Goal: Information Seeking & Learning: Learn about a topic

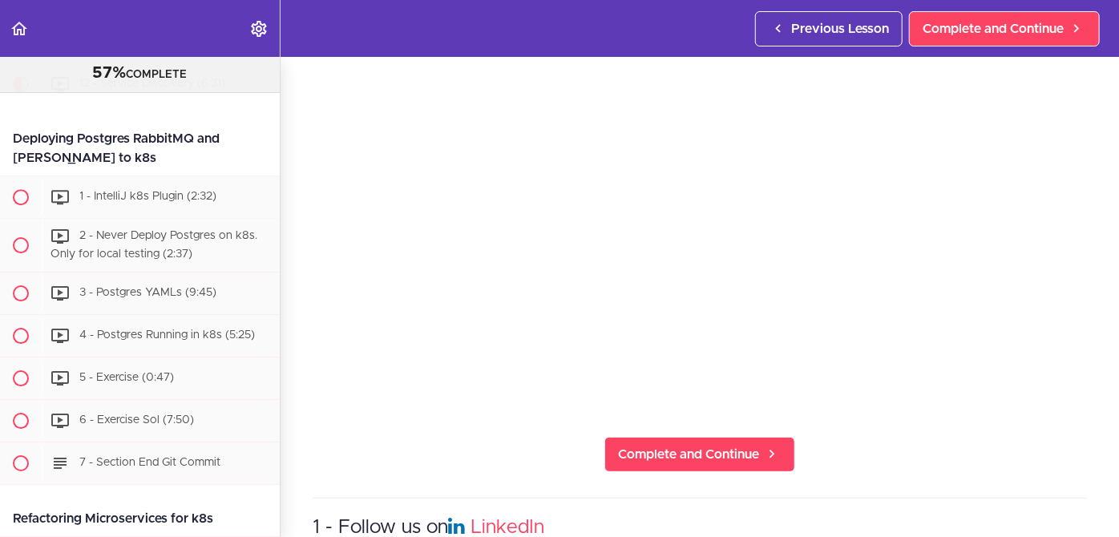
scroll to position [155, 0]
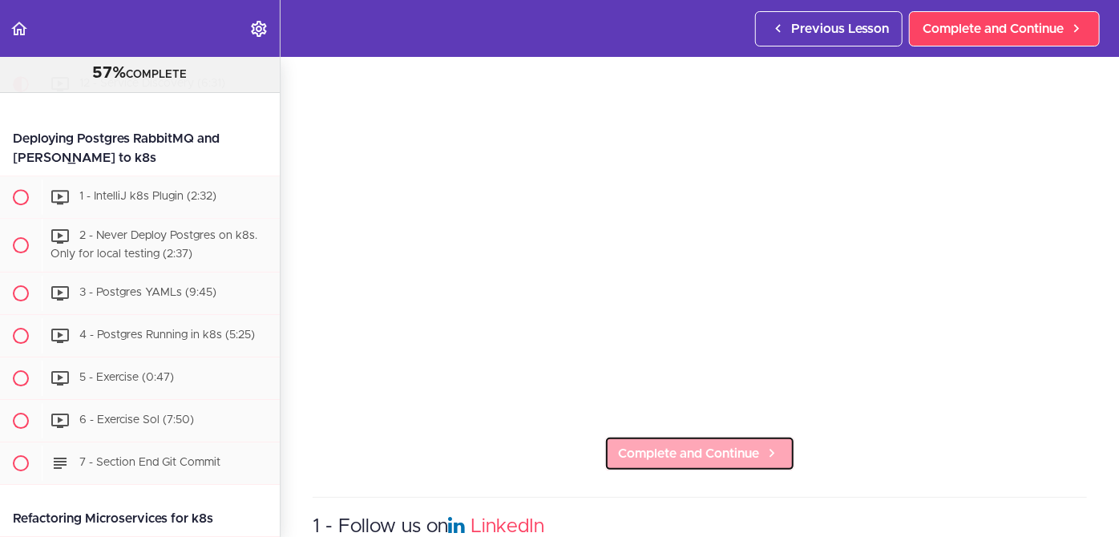
click at [686, 444] on span "Complete and Continue" at bounding box center [688, 453] width 141 height 19
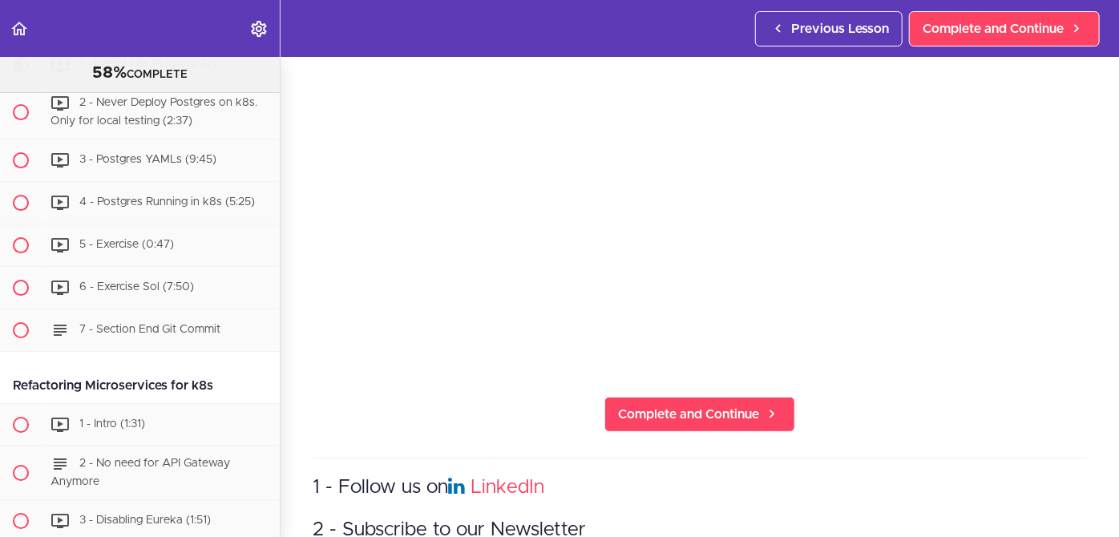
scroll to position [197, 0]
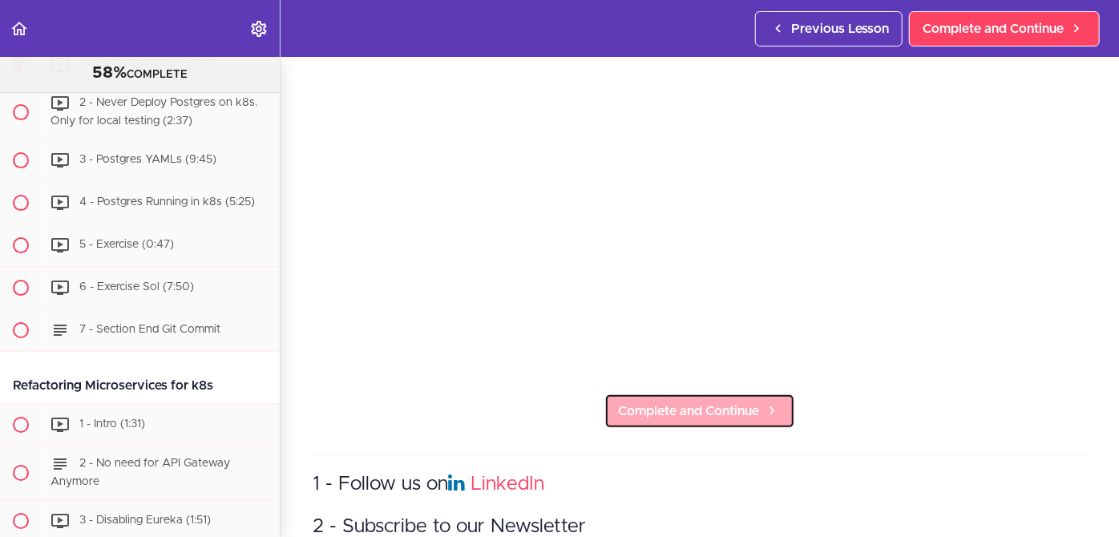
click at [679, 403] on span "Complete and Continue" at bounding box center [688, 410] width 141 height 19
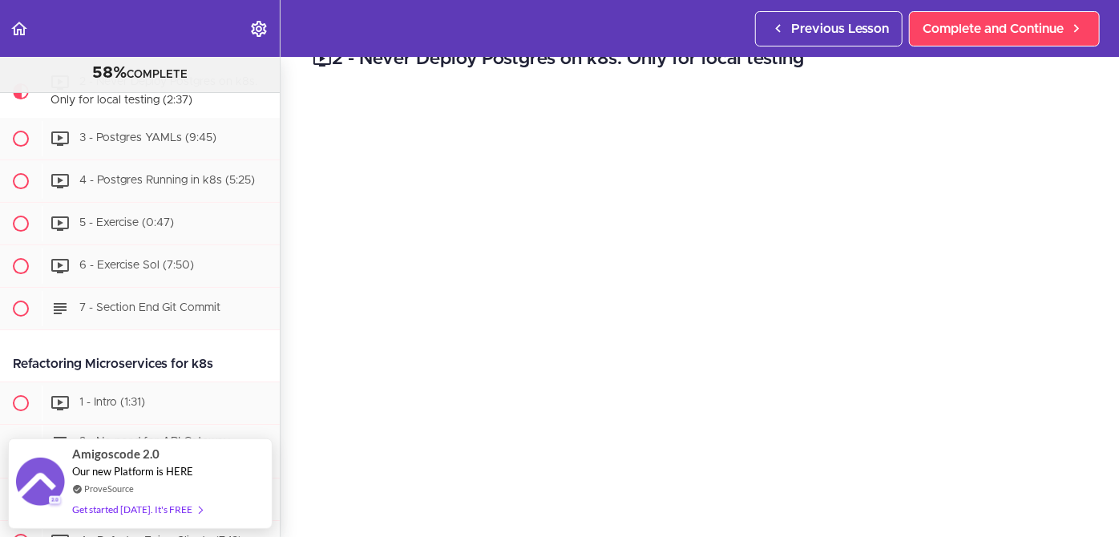
scroll to position [54, 0]
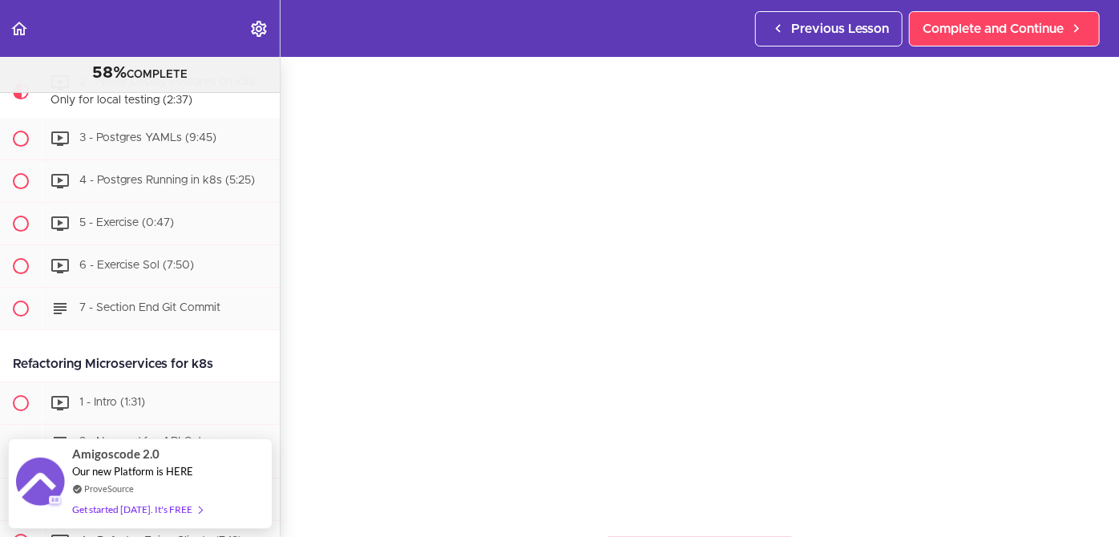
click at [643, 522] on section "Microservices and Distributed Systems 58% COMPLETE Getting Started 1 - Few Word…" at bounding box center [559, 297] width 1119 height 480
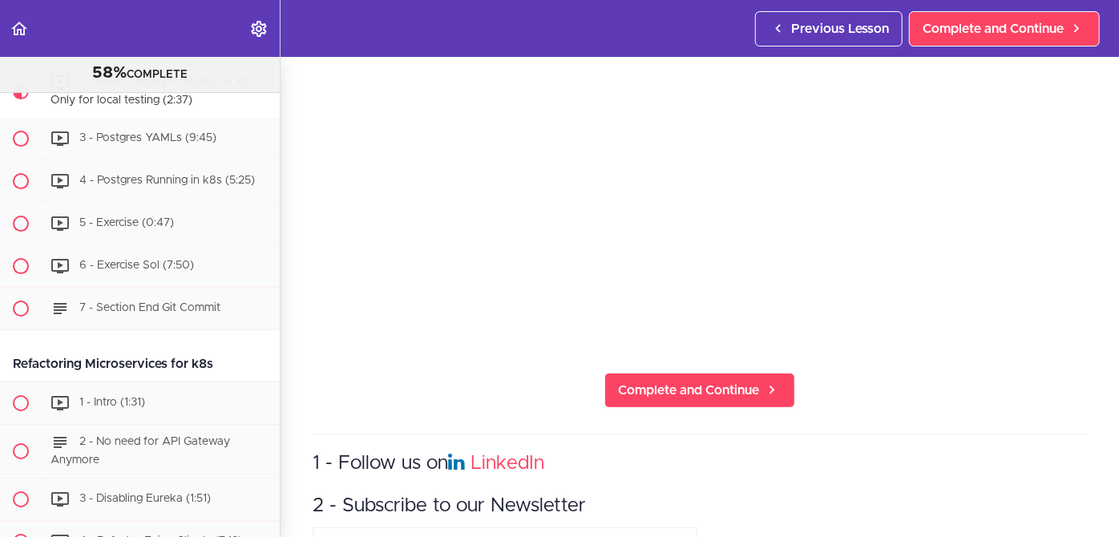
scroll to position [224, 0]
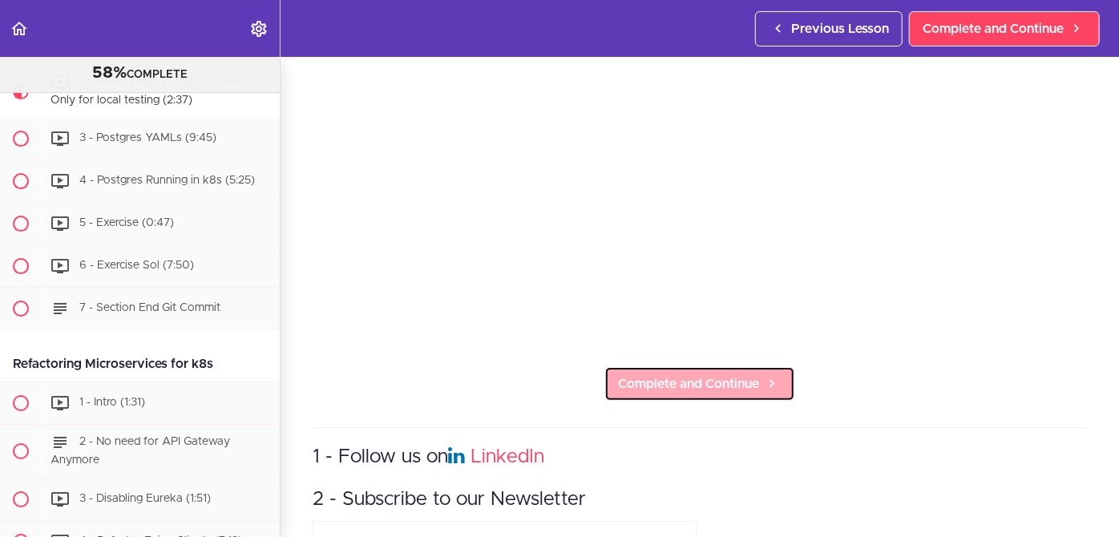
click at [687, 381] on span "Complete and Continue" at bounding box center [688, 383] width 141 height 19
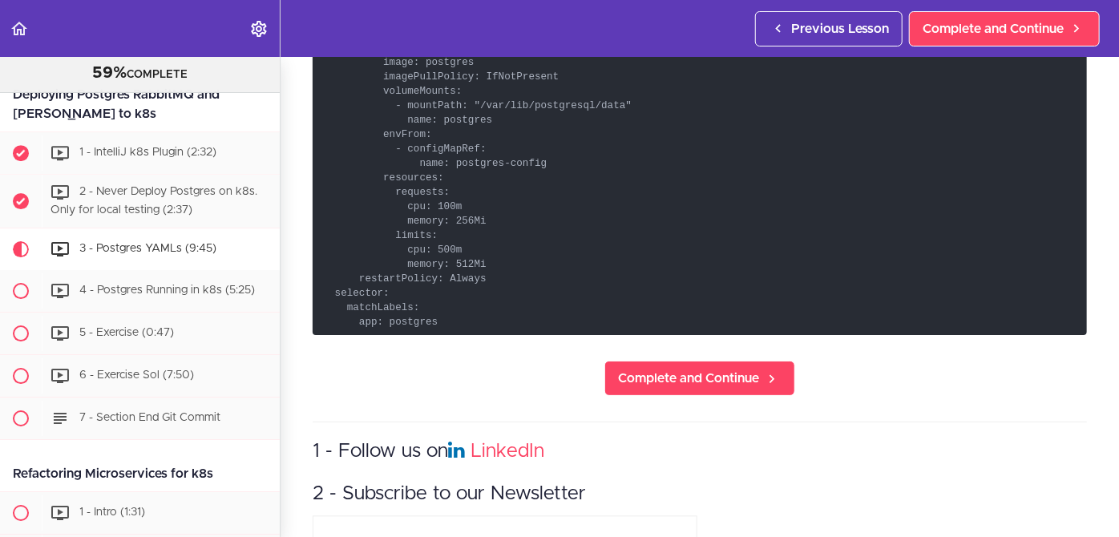
scroll to position [1600, 0]
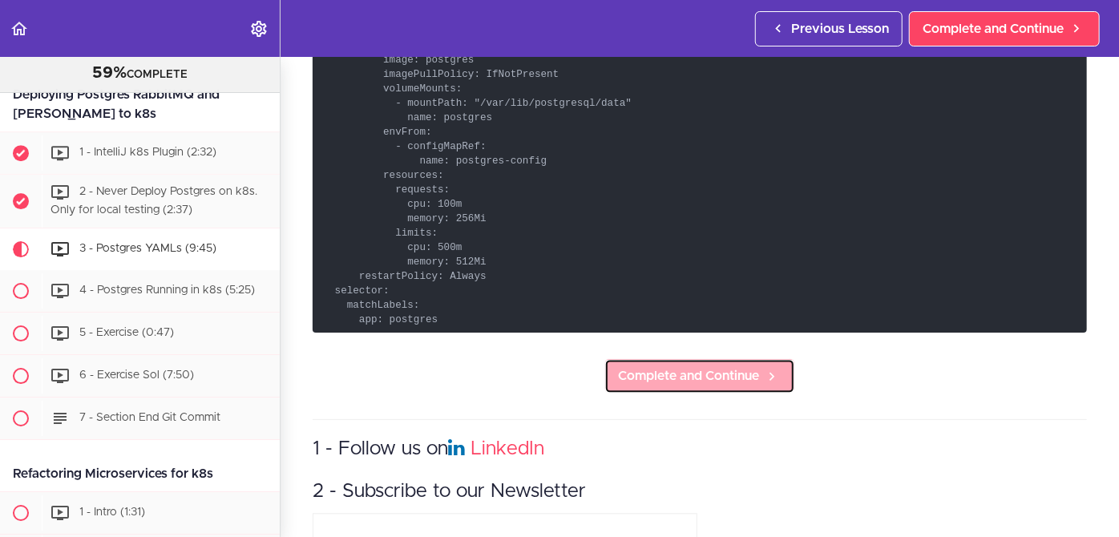
click at [672, 366] on span "Complete and Continue" at bounding box center [688, 375] width 141 height 19
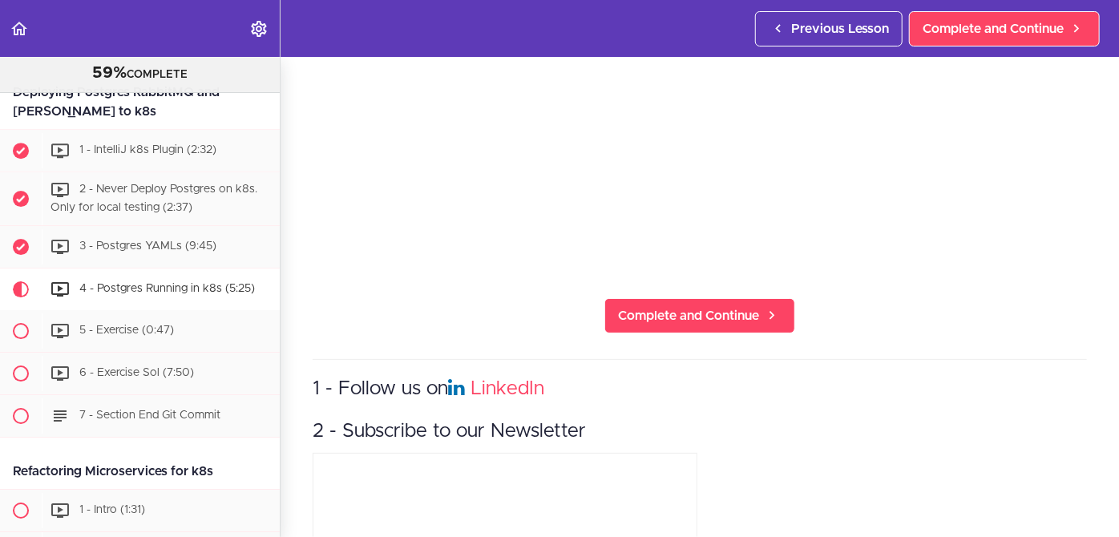
scroll to position [301, 0]
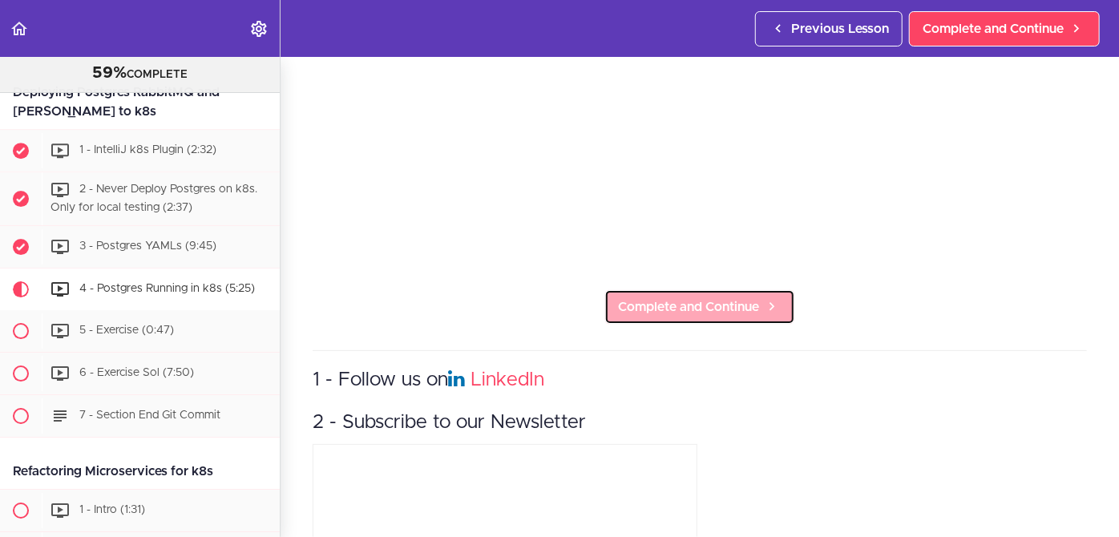
click at [663, 300] on span "Complete and Continue" at bounding box center [688, 306] width 141 height 19
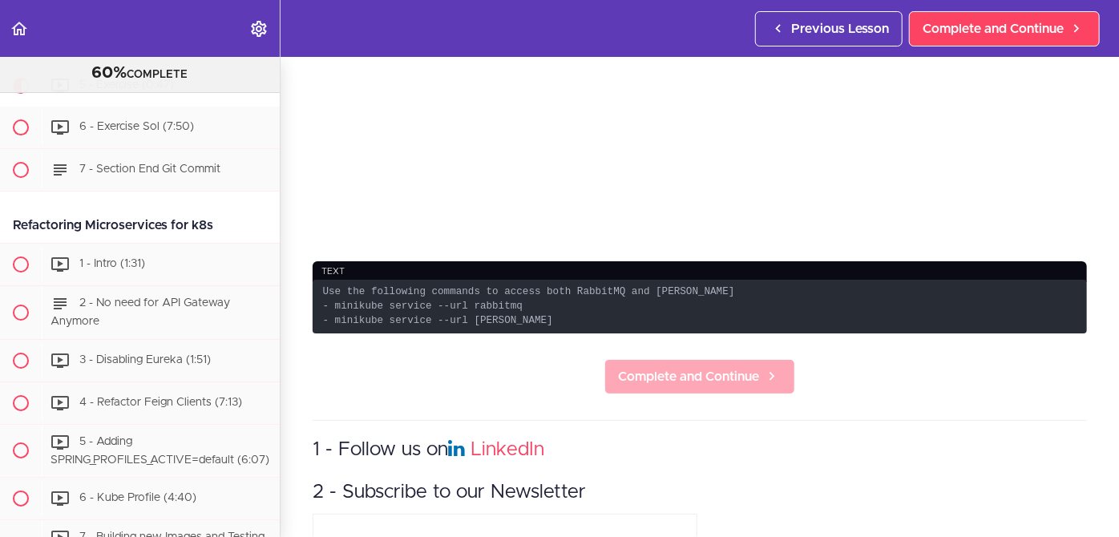
scroll to position [395, 0]
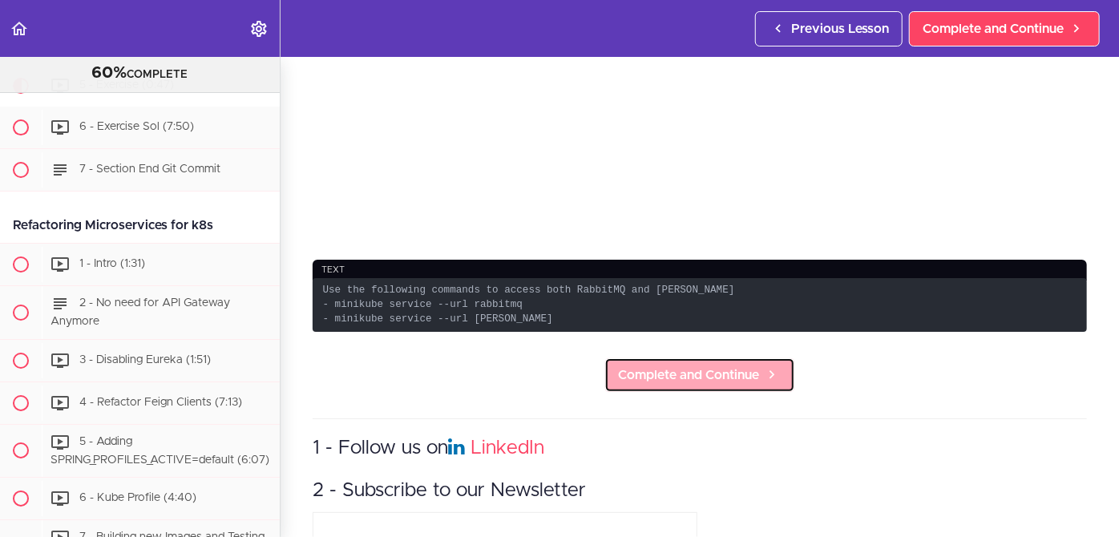
click at [678, 367] on span "Complete and Continue" at bounding box center [688, 374] width 141 height 19
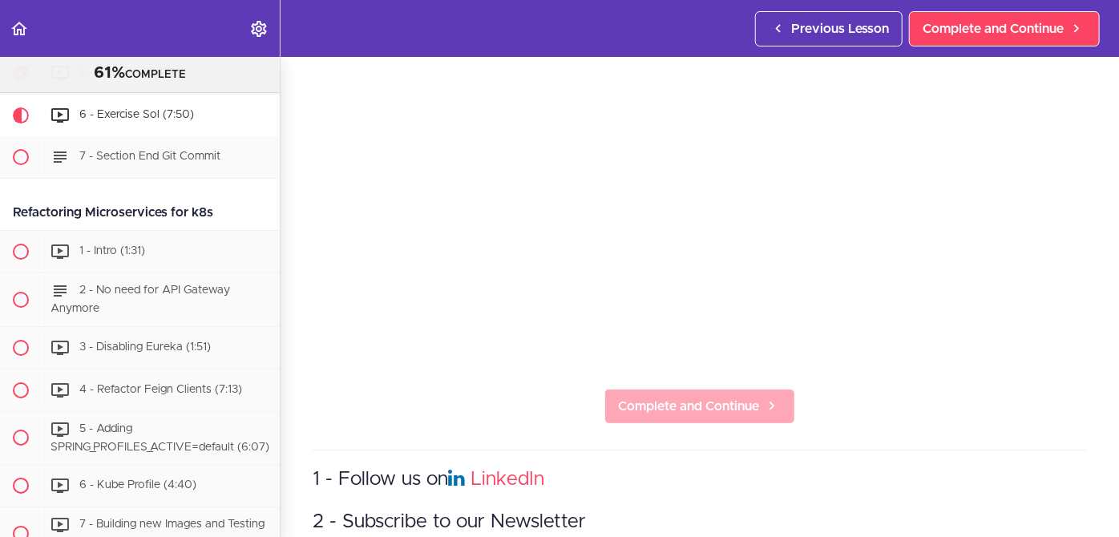
scroll to position [201, 0]
click at [706, 403] on span "Complete and Continue" at bounding box center [688, 406] width 141 height 19
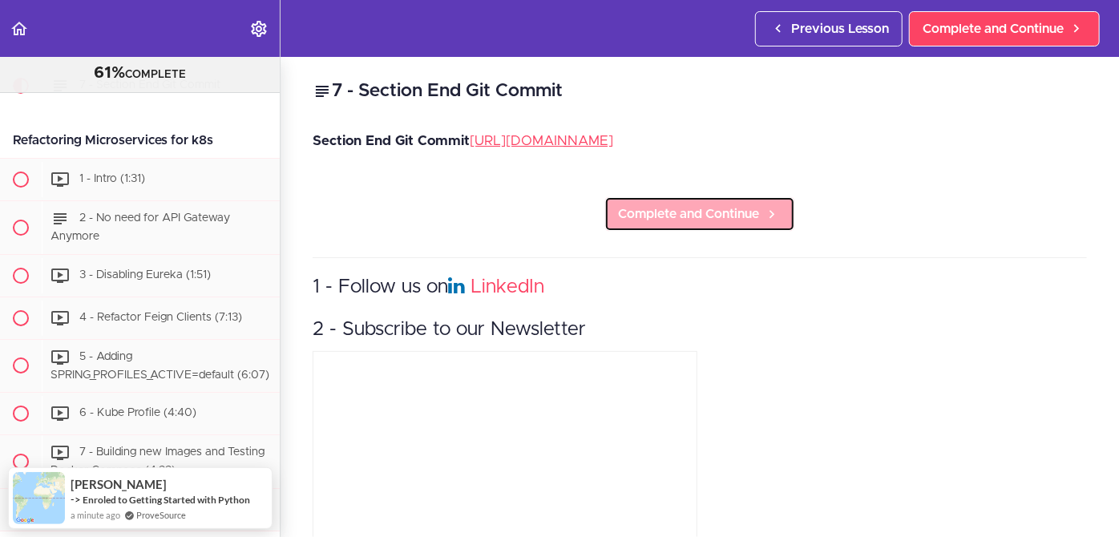
click at [677, 224] on span "Complete and Continue" at bounding box center [688, 213] width 141 height 19
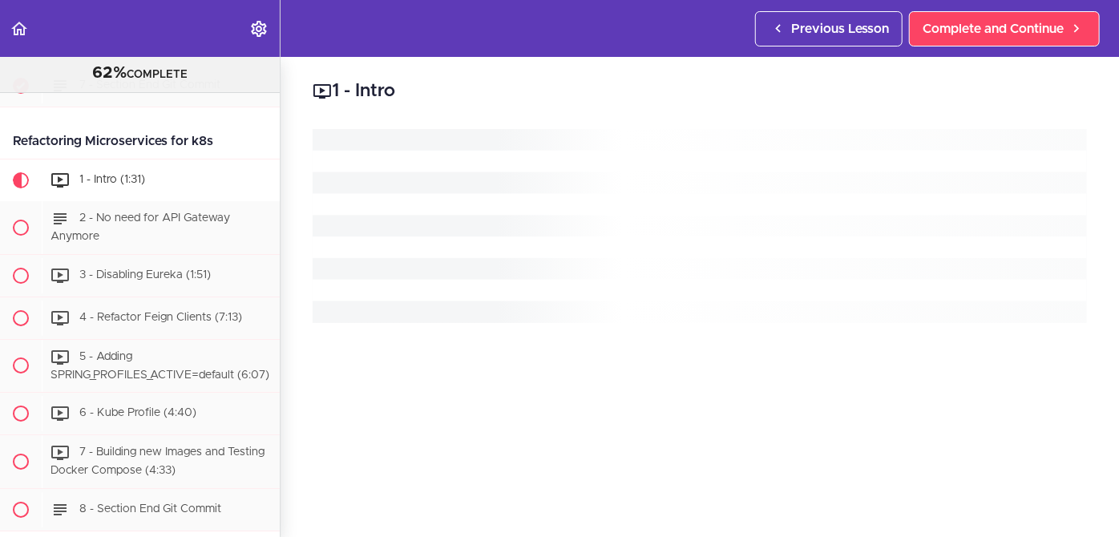
click at [675, 245] on rect "Loading" at bounding box center [699, 247] width 774 height 22
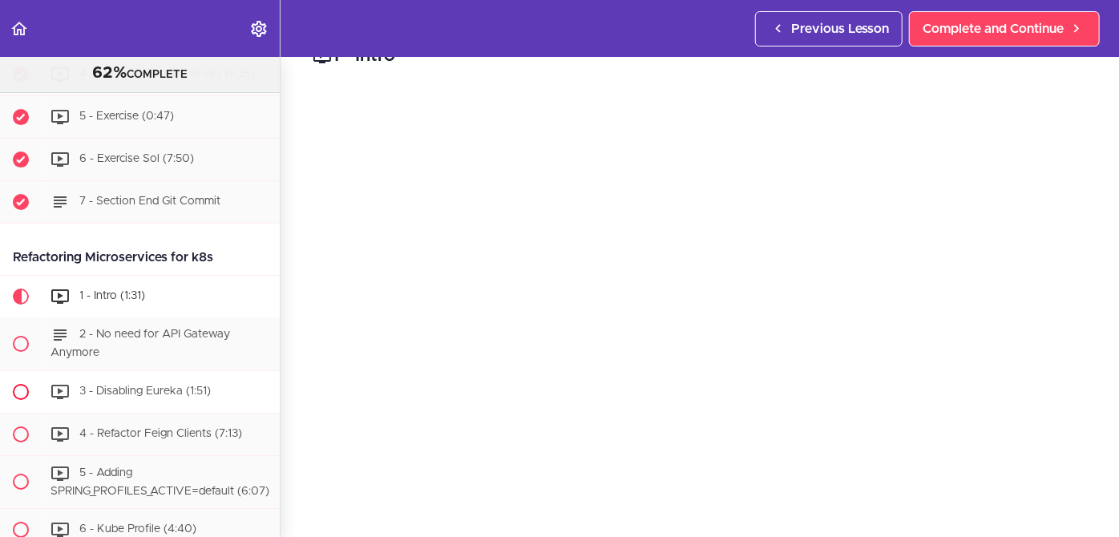
scroll to position [5811, 0]
